Goal: Navigation & Orientation: Find specific page/section

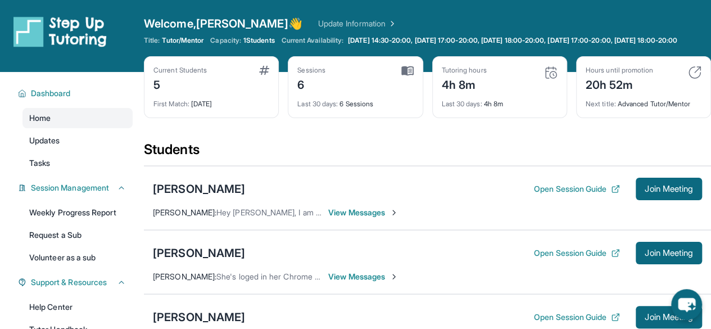
click at [483, 93] on div "4h 8m" at bounding box center [463, 84] width 45 height 18
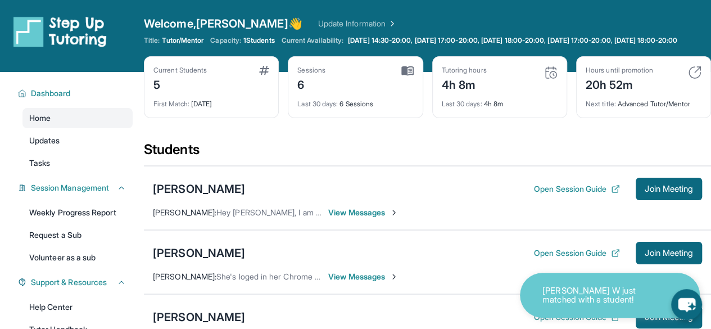
click at [383, 244] on div "Kylie Zamora Open Session Guide Join Meeting Sonia Zamora : She's loged in her …" at bounding box center [427, 262] width 567 height 64
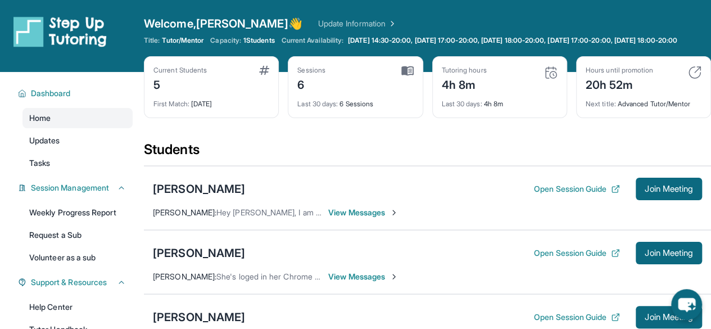
click at [456, 93] on div "4h 8m" at bounding box center [463, 84] width 45 height 18
click at [548, 79] on img at bounding box center [550, 72] width 13 height 13
click at [549, 79] on img at bounding box center [550, 72] width 13 height 13
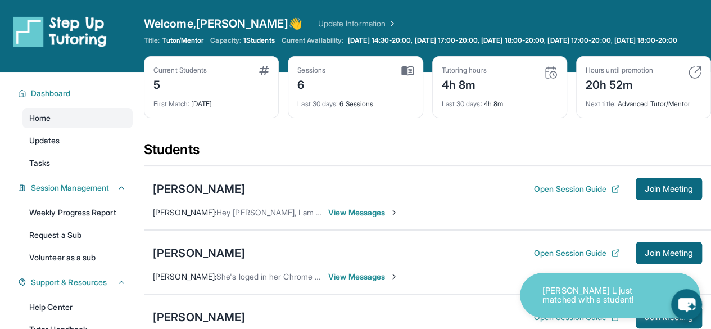
click at [549, 79] on img at bounding box center [550, 72] width 13 height 13
click at [484, 118] on div "Tutoring hours 4h 8m Last 30 days : 4h 8m" at bounding box center [499, 87] width 135 height 62
click at [484, 117] on div "Tutoring hours 4h 8m Last 30 days : 4h 8m" at bounding box center [499, 87] width 135 height 62
click at [658, 192] on span "Join Meeting" at bounding box center [668, 188] width 48 height 7
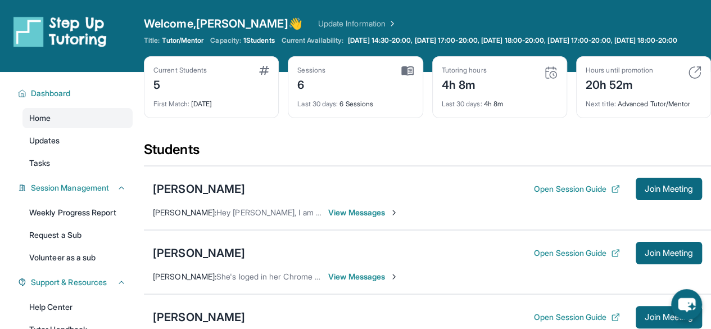
click at [462, 104] on div "Last 30 days : 4h 8m" at bounding box center [499, 101] width 116 height 16
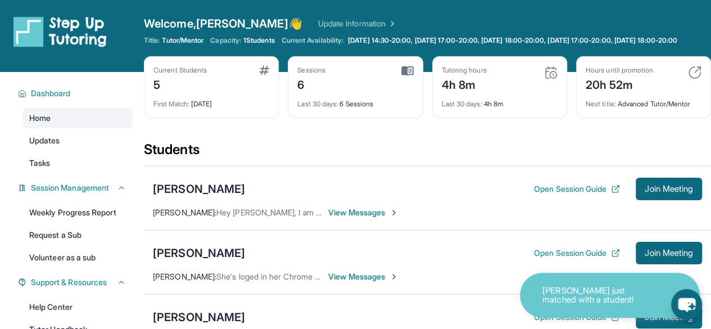
click at [307, 165] on div "Students" at bounding box center [427, 152] width 567 height 25
click at [406, 75] on img at bounding box center [407, 71] width 12 height 10
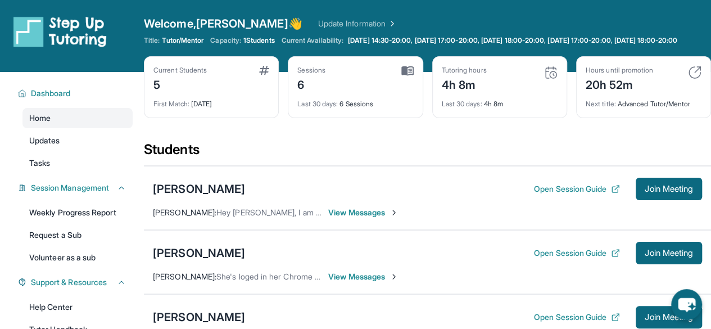
click at [317, 87] on div "6" at bounding box center [311, 84] width 28 height 18
click at [318, 24] on link "Update Information" at bounding box center [357, 23] width 79 height 11
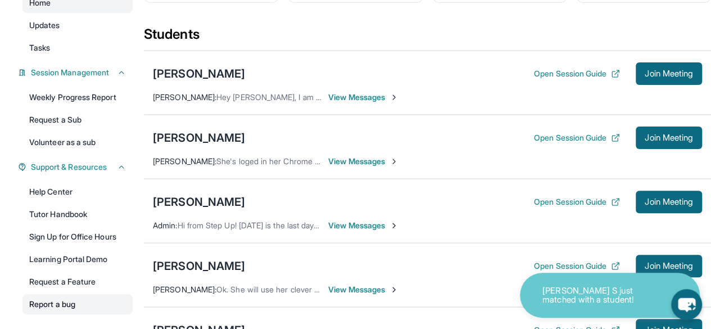
scroll to position [115, 0]
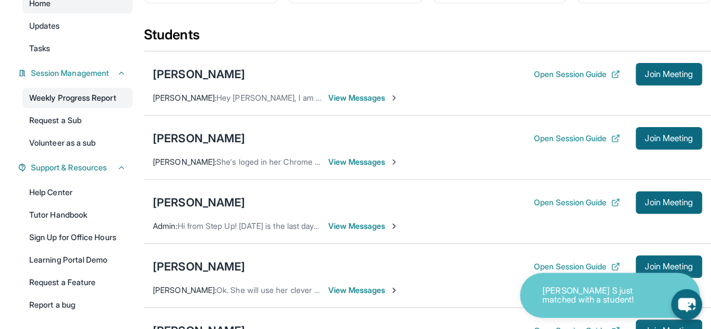
click at [75, 105] on link "Weekly Progress Report" at bounding box center [77, 98] width 110 height 20
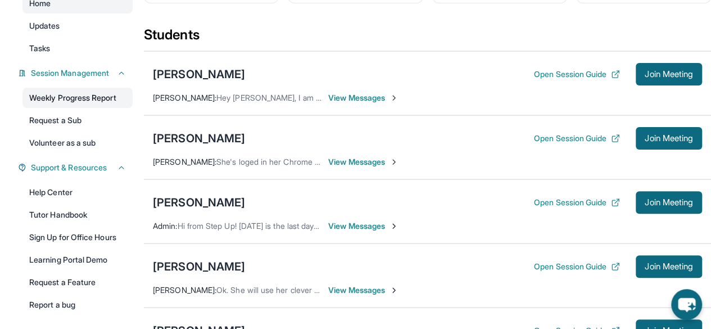
scroll to position [0, 0]
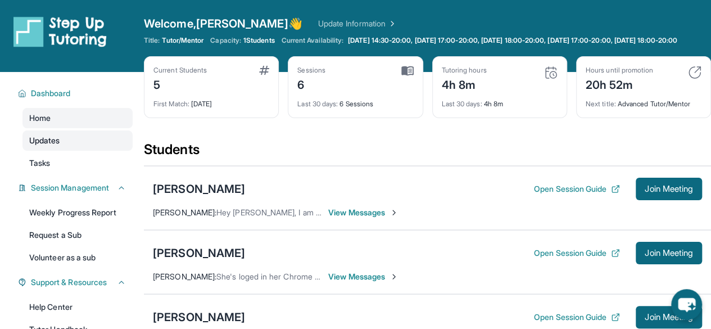
click at [42, 146] on span "Updates" at bounding box center [44, 140] width 31 height 11
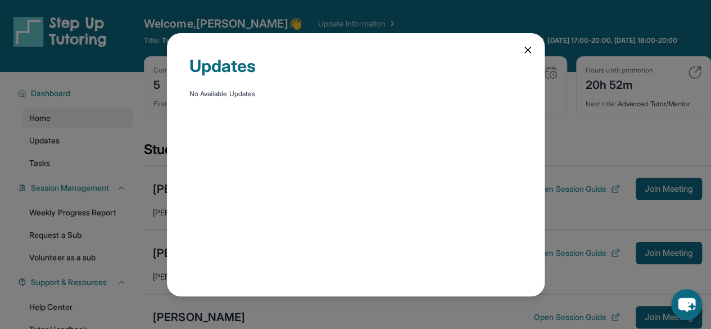
click at [517, 57] on div "Updates" at bounding box center [355, 73] width 333 height 34
click at [530, 52] on icon at bounding box center [528, 50] width 6 height 6
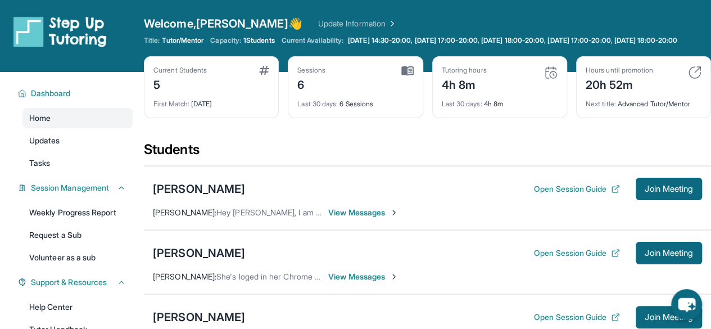
click at [549, 73] on div "Tutoring hours 4h 8m Last 30 days : 4h 8m" at bounding box center [499, 87] width 135 height 62
click at [479, 104] on div "Last 30 days : 4h 8m" at bounding box center [499, 101] width 116 height 16
click at [470, 93] on div "4h 8m" at bounding box center [463, 84] width 45 height 18
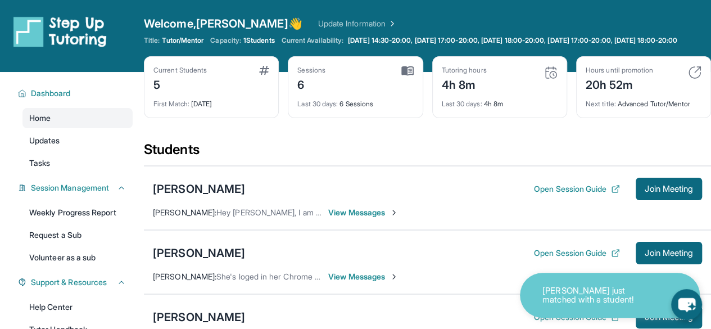
drag, startPoint x: 478, startPoint y: 80, endPoint x: 492, endPoint y: 88, distance: 15.8
click at [478, 75] on div "Tutoring hours" at bounding box center [463, 70] width 45 height 9
click at [432, 98] on div "Tutoring hours 4h 8m Last 30 days : 4h 8m" at bounding box center [499, 87] width 135 height 62
click at [456, 104] on div "Last 30 days : 4h 8m" at bounding box center [499, 101] width 116 height 16
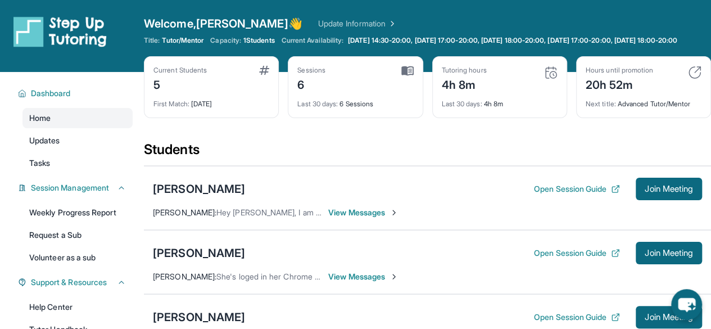
click at [551, 79] on img at bounding box center [550, 72] width 13 height 13
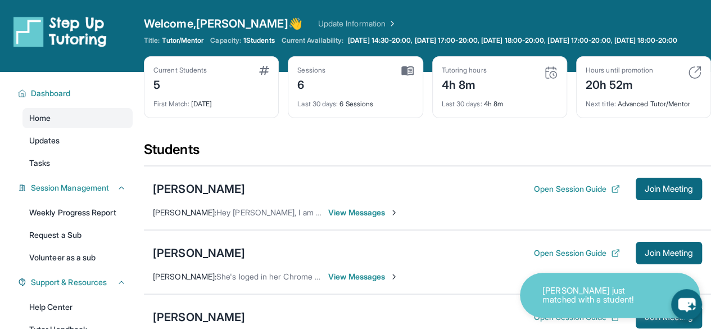
click at [351, 211] on div "[PERSON_NAME] Open Session Guide Join Meeting [PERSON_NAME] : Hey [PERSON_NAME]…" at bounding box center [427, 198] width 567 height 64
